Goal: Information Seeking & Learning: Compare options

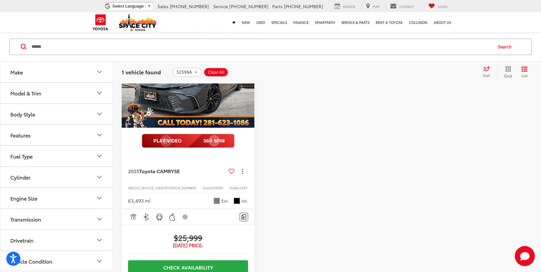
click at [82, 46] on input "******" at bounding box center [261, 46] width 461 height 15
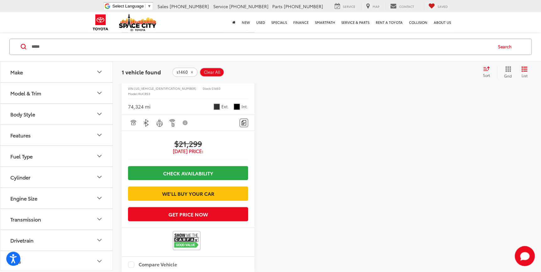
scroll to position [338, 0]
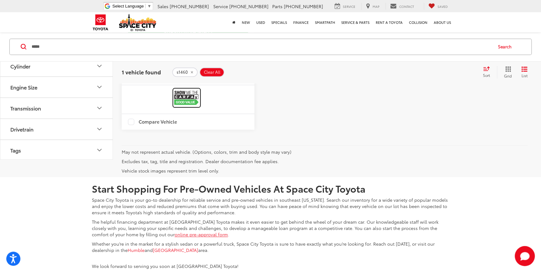
click at [200, 107] on link at bounding box center [187, 97] width 28 height 19
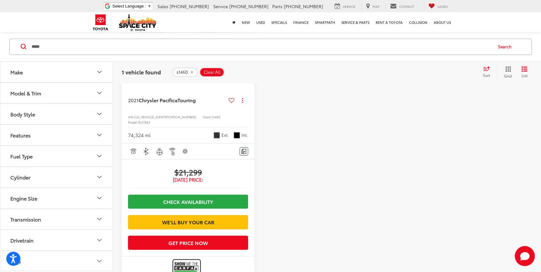
scroll to position [24, 0]
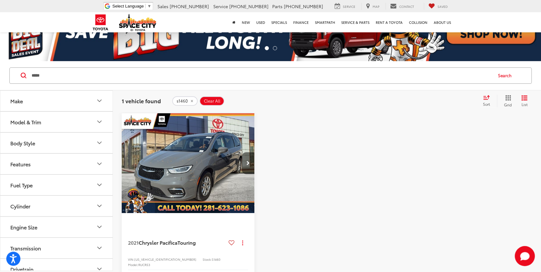
click at [247, 162] on icon "Next image" at bounding box center [248, 163] width 3 height 4
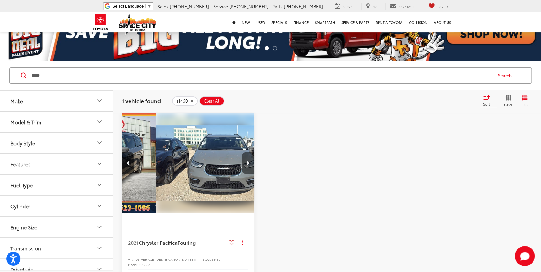
click at [247, 162] on icon "Next image" at bounding box center [248, 163] width 3 height 4
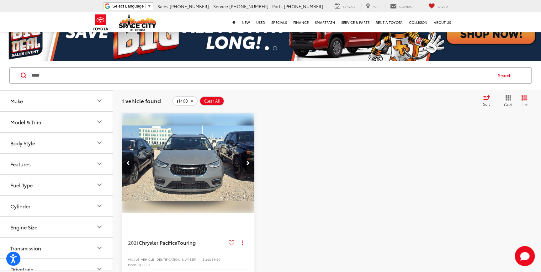
click at [247, 162] on icon "Next image" at bounding box center [248, 163] width 3 height 4
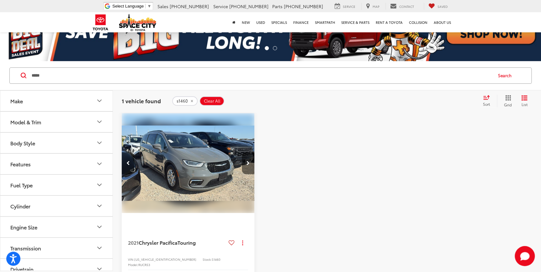
click at [247, 162] on icon "Next image" at bounding box center [248, 163] width 3 height 4
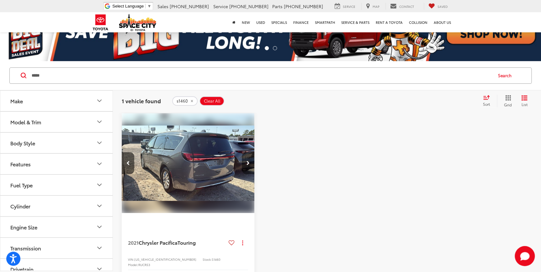
click at [247, 161] on icon "Next image" at bounding box center [248, 163] width 3 height 4
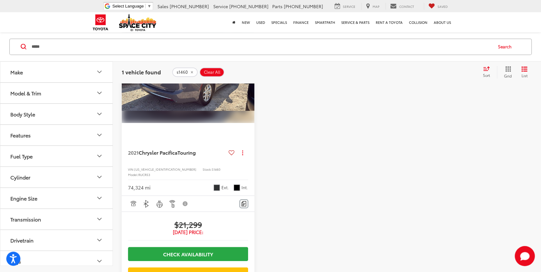
scroll to position [171, 0]
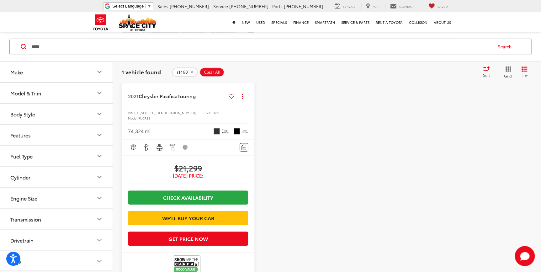
click at [65, 48] on input "*****" at bounding box center [261, 46] width 461 height 15
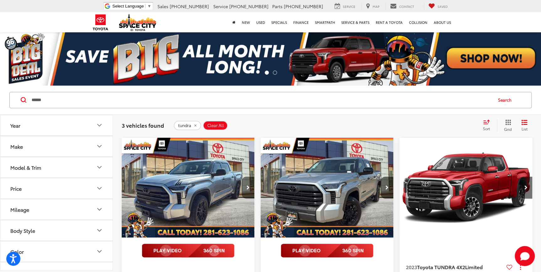
click at [249, 185] on button "Next image" at bounding box center [248, 188] width 13 height 22
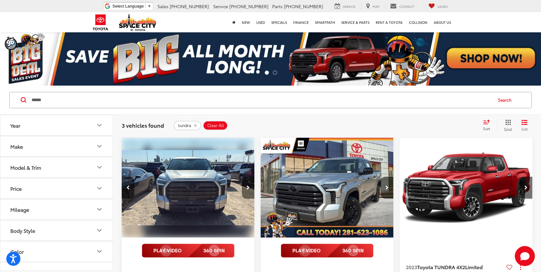
click at [248, 185] on button "Next image" at bounding box center [248, 188] width 13 height 22
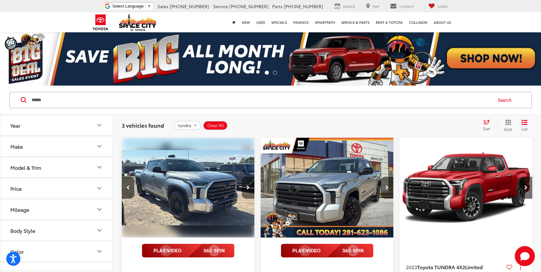
click at [248, 185] on icon "Next image" at bounding box center [248, 187] width 3 height 4
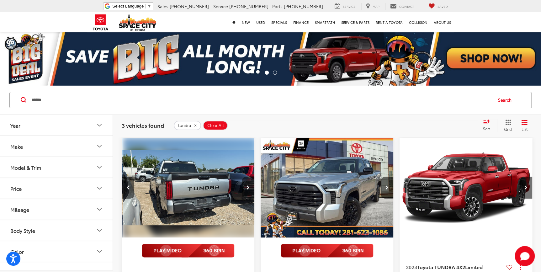
scroll to position [0, 401]
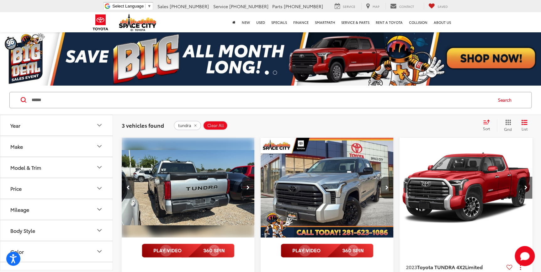
click at [248, 185] on icon "Next image" at bounding box center [248, 187] width 3 height 4
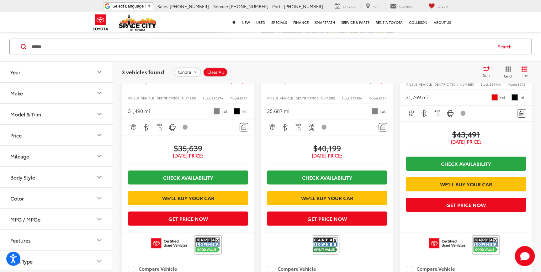
scroll to position [0, 0]
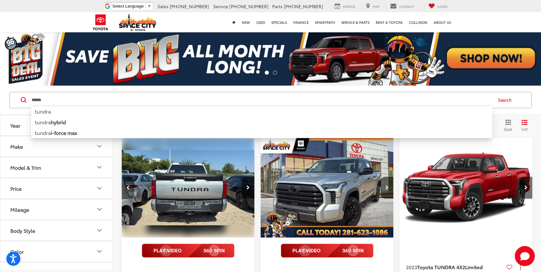
click at [49, 100] on input "******" at bounding box center [261, 100] width 461 height 15
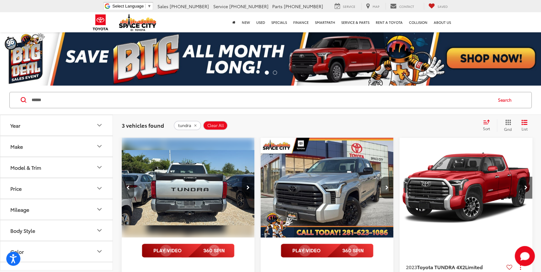
type input "******"
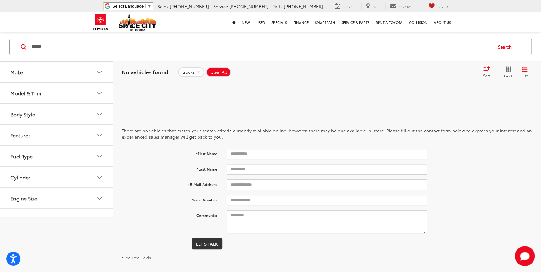
click at [198, 72] on icon "remove trucks" at bounding box center [198, 72] width 4 height 4
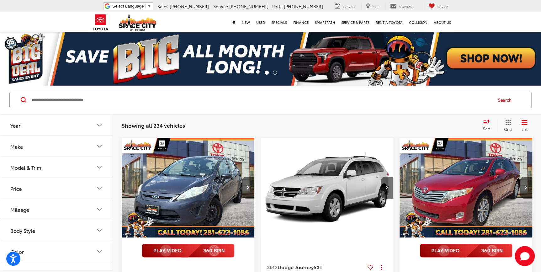
click at [72, 168] on button "Model & Trim" at bounding box center [56, 167] width 113 height 20
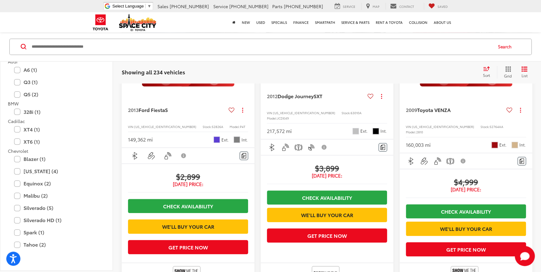
scroll to position [28, 0]
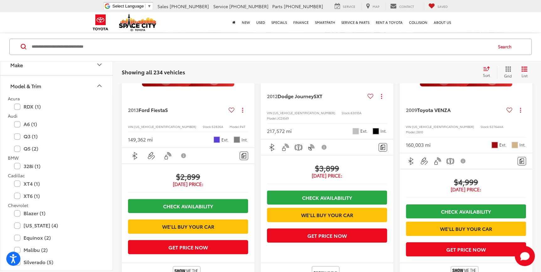
click at [99, 87] on icon "Model & Trim" at bounding box center [100, 86] width 8 height 8
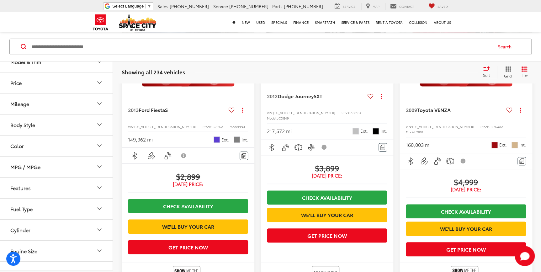
scroll to position [114, 0]
click at [57, 122] on button "Features" at bounding box center [56, 126] width 113 height 20
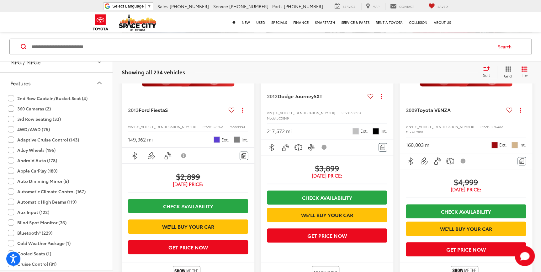
scroll to position [142, 0]
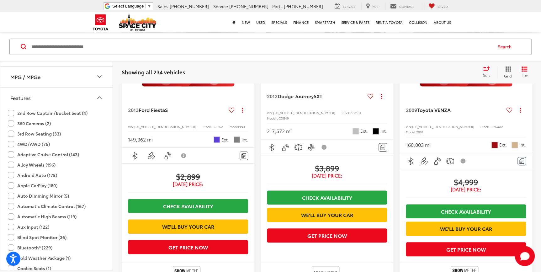
click at [94, 97] on button "Features" at bounding box center [56, 98] width 113 height 20
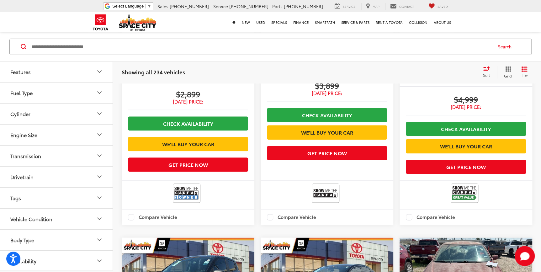
scroll to position [257, 0]
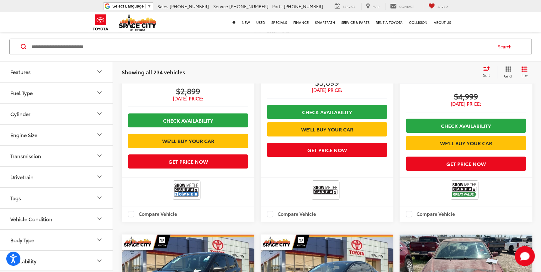
click at [72, 242] on button "Body Type" at bounding box center [56, 240] width 113 height 20
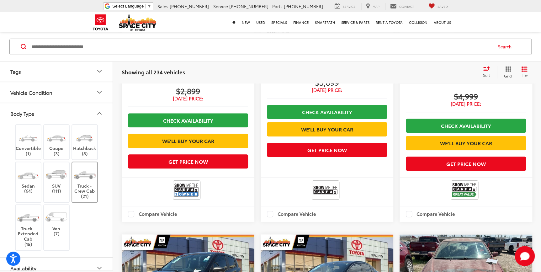
scroll to position [302, 0]
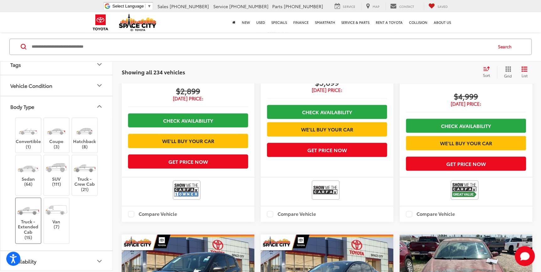
click at [36, 227] on label "Truck - Extended Cab (15)" at bounding box center [28, 220] width 25 height 39
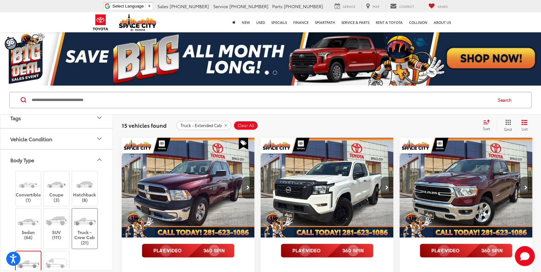
click at [82, 220] on img at bounding box center [85, 221] width 24 height 18
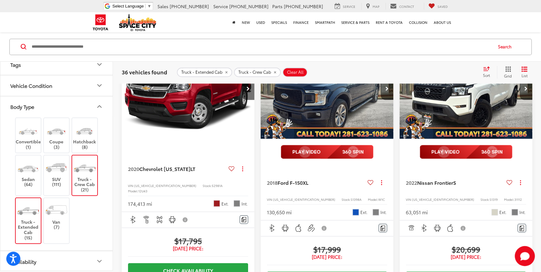
scroll to position [428, 0]
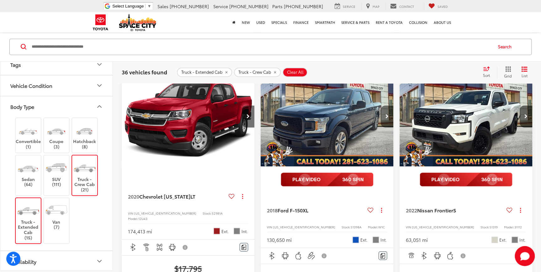
click at [384, 127] on button "Next image" at bounding box center [387, 116] width 13 height 22
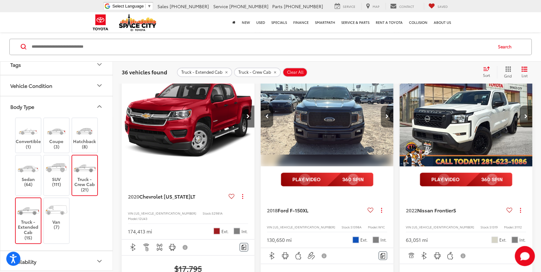
click at [384, 127] on button "Next image" at bounding box center [387, 116] width 13 height 22
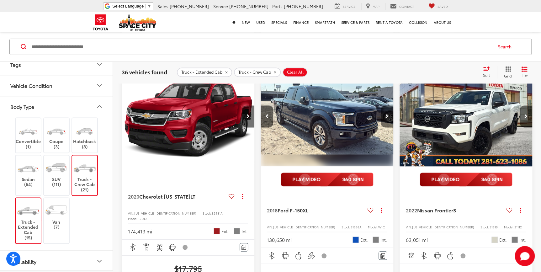
click at [385, 127] on button "Next image" at bounding box center [387, 116] width 13 height 22
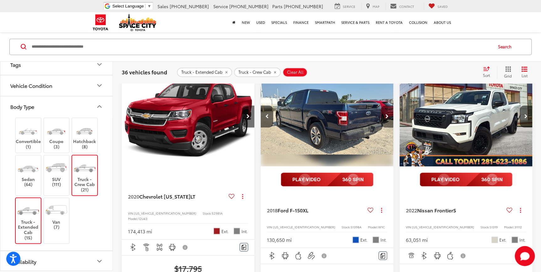
click at [387, 119] on icon "Next image" at bounding box center [387, 116] width 3 height 4
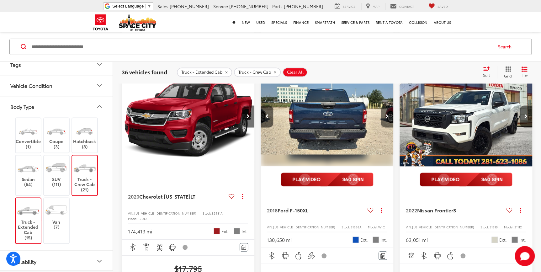
click at [389, 127] on button "Next image" at bounding box center [387, 116] width 13 height 22
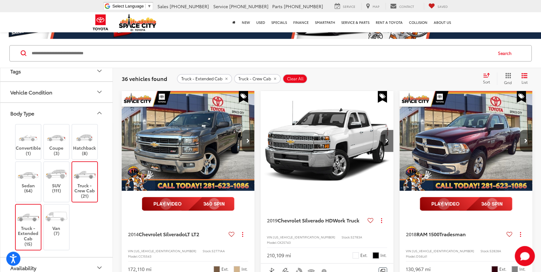
scroll to position [0, 0]
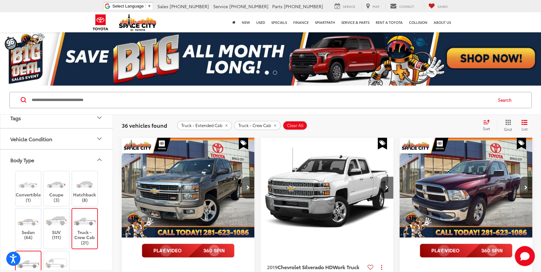
click at [249, 189] on icon "Next image" at bounding box center [248, 187] width 3 height 4
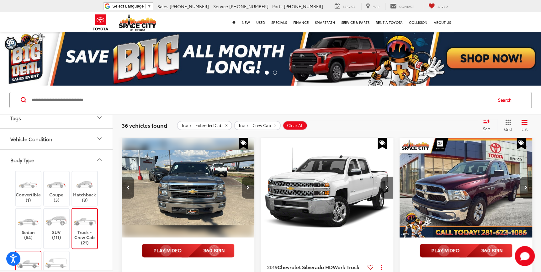
click at [249, 189] on icon "Next image" at bounding box center [248, 187] width 3 height 4
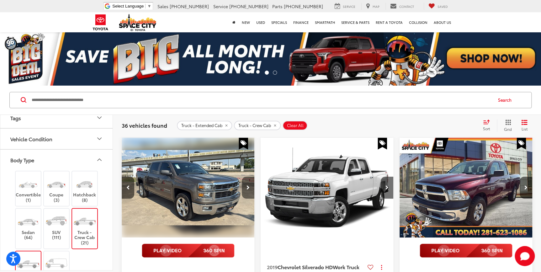
click at [249, 189] on icon "Next image" at bounding box center [248, 187] width 3 height 4
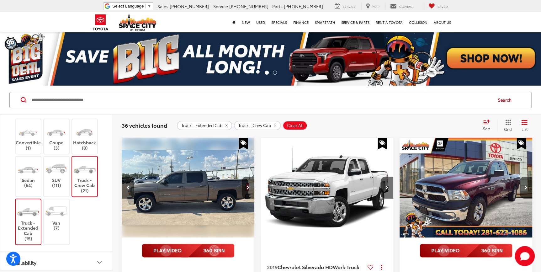
scroll to position [355, 0]
click at [247, 187] on icon "Next image" at bounding box center [248, 187] width 3 height 4
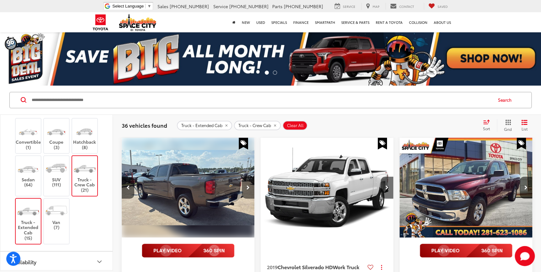
click at [247, 187] on icon "Next image" at bounding box center [248, 187] width 3 height 4
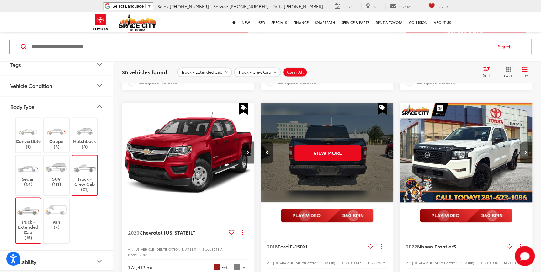
scroll to position [399, 0]
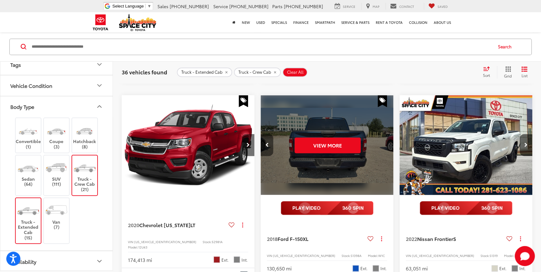
click at [266, 147] on icon "Previous image" at bounding box center [266, 145] width 3 height 4
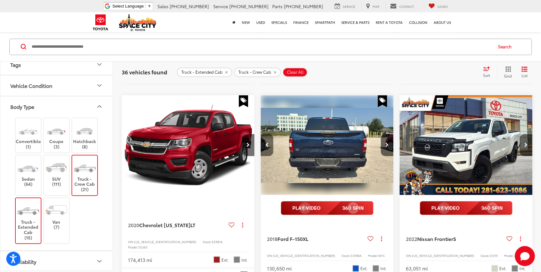
click at [266, 147] on icon "Previous image" at bounding box center [266, 145] width 3 height 4
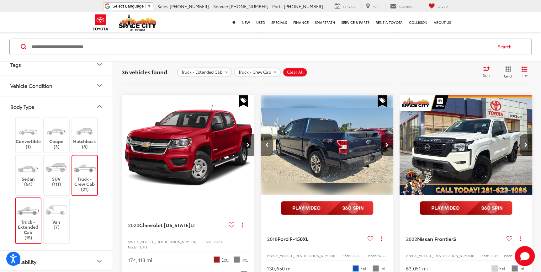
click at [266, 147] on icon "Previous image" at bounding box center [266, 145] width 3 height 4
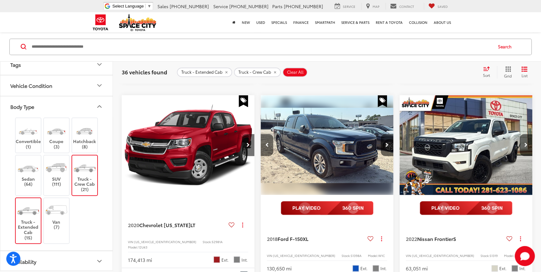
click at [266, 147] on icon "Previous image" at bounding box center [266, 145] width 3 height 4
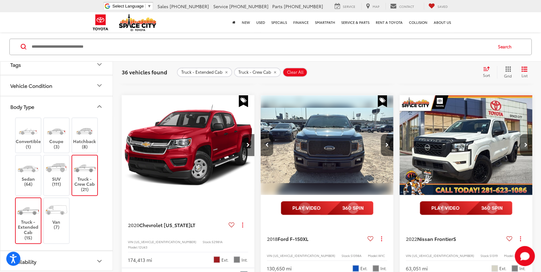
click at [266, 147] on icon "Previous image" at bounding box center [266, 145] width 3 height 4
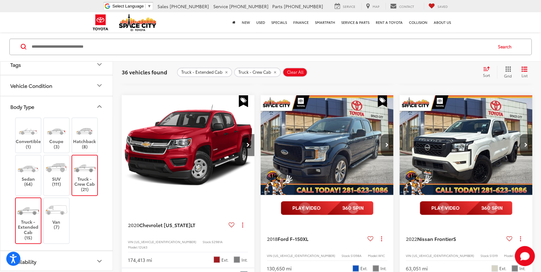
click at [249, 147] on icon "Next image" at bounding box center [248, 145] width 3 height 4
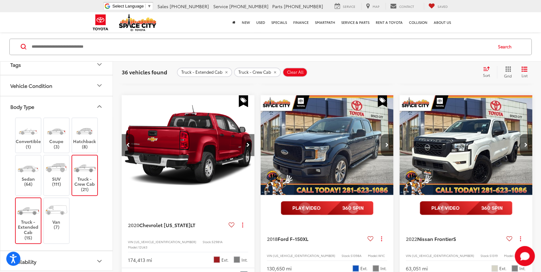
click at [249, 147] on icon "Next image" at bounding box center [248, 145] width 3 height 4
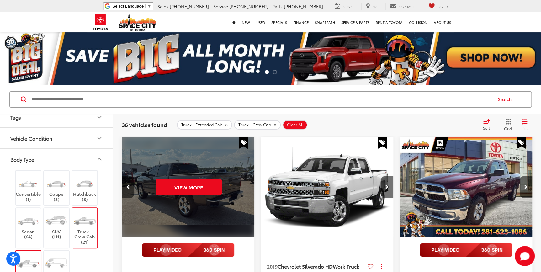
scroll to position [355, 0]
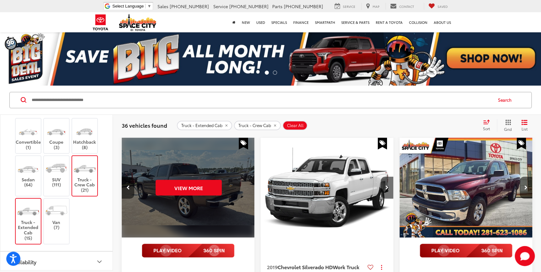
click at [26, 100] on div at bounding box center [26, 100] width 10 height 6
click at [27, 65] on link "Previous" at bounding box center [40, 58] width 81 height 54
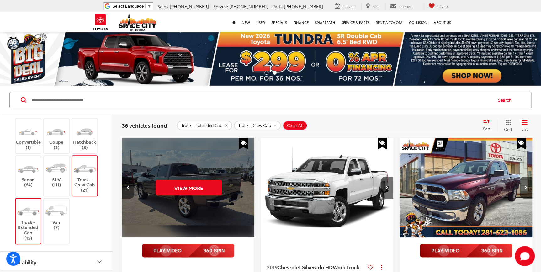
click at [33, 56] on link "Previous" at bounding box center [40, 58] width 81 height 54
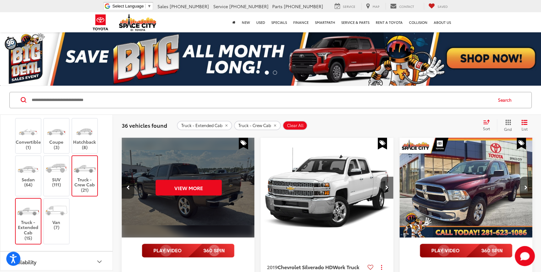
click at [95, 56] on img at bounding box center [270, 58] width 541 height 54
